Goal: Use online tool/utility: Utilize a website feature to perform a specific function

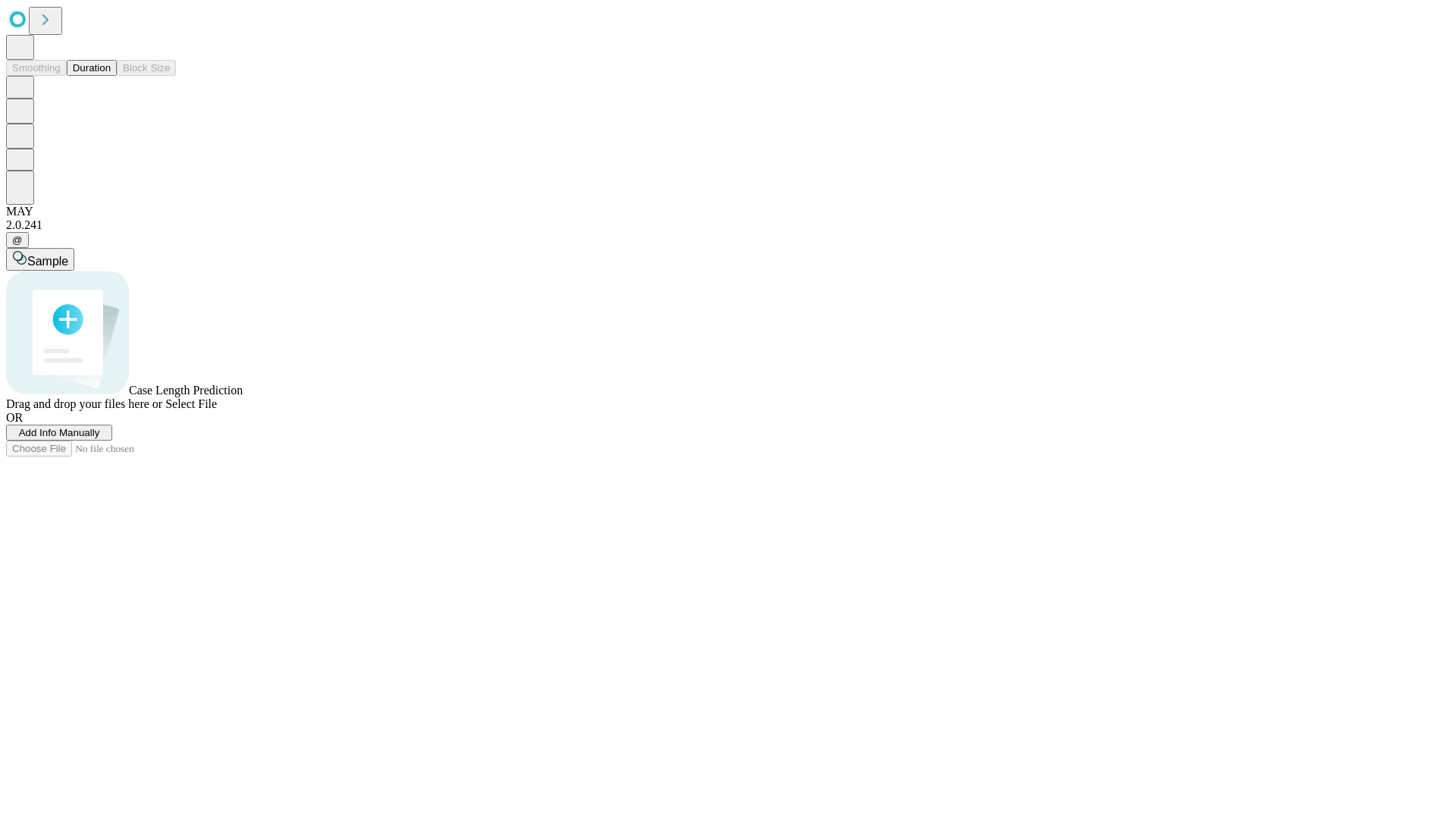
click at [111, 76] on button "Duration" at bounding box center [91, 67] width 50 height 16
click at [68, 255] on span "Sample" at bounding box center [47, 261] width 41 height 13
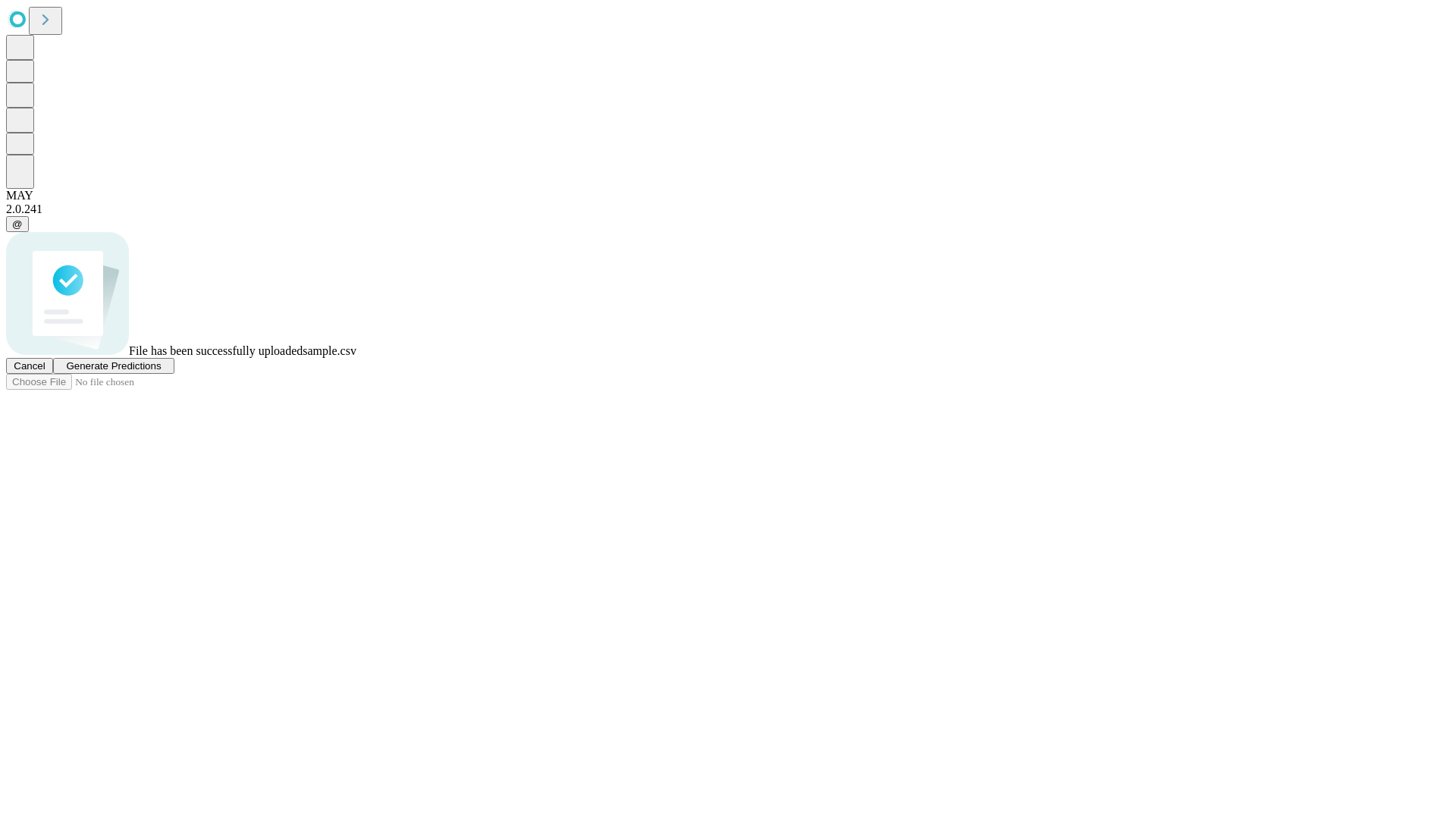
click at [161, 372] on span "Generate Predictions" at bounding box center [113, 366] width 94 height 12
